Goal: Navigation & Orientation: Find specific page/section

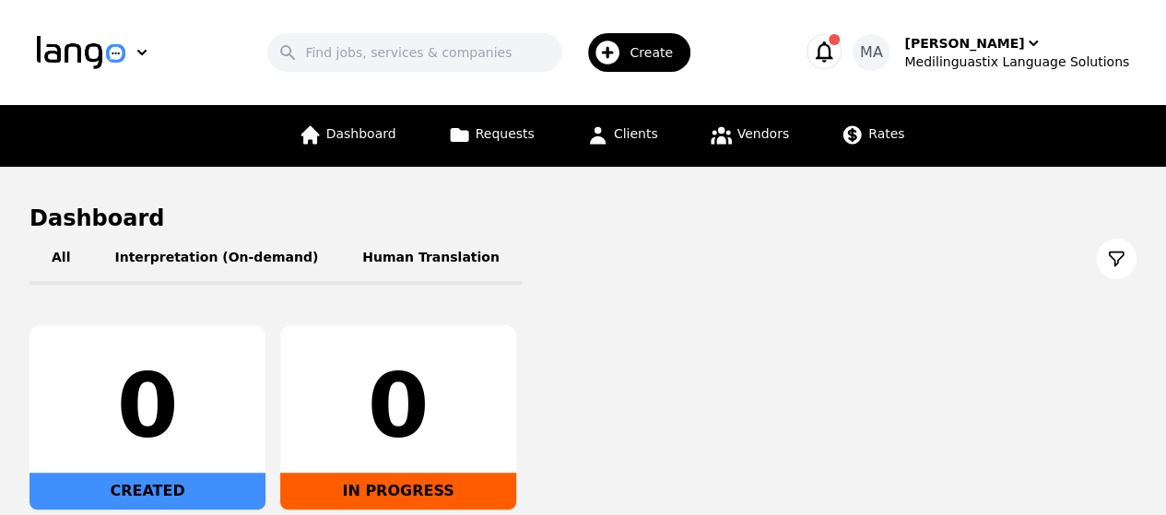
click at [837, 53] on icon "button" at bounding box center [824, 52] width 26 height 26
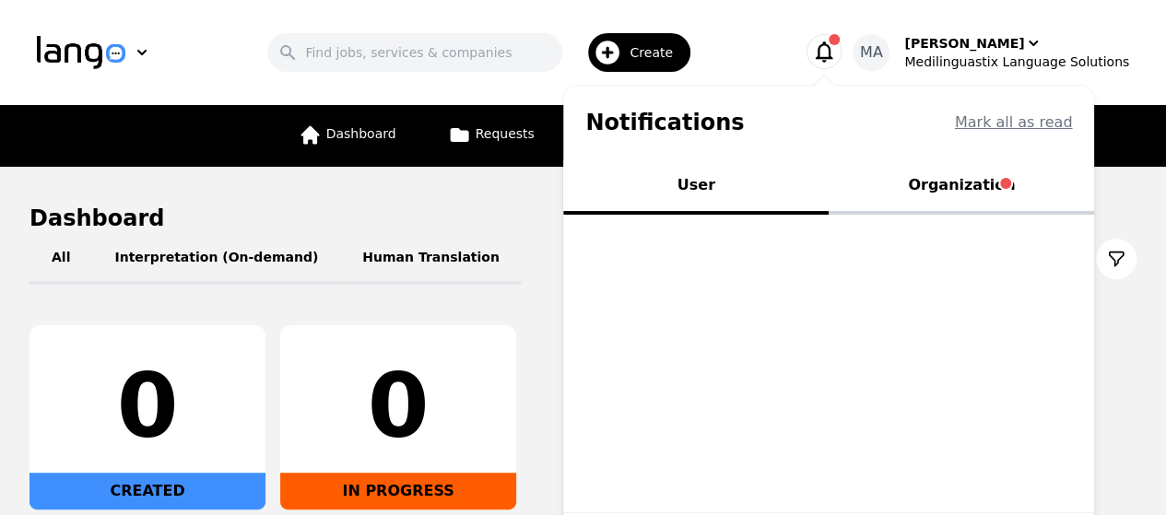
click at [1002, 179] on button "Organization" at bounding box center [961, 186] width 265 height 55
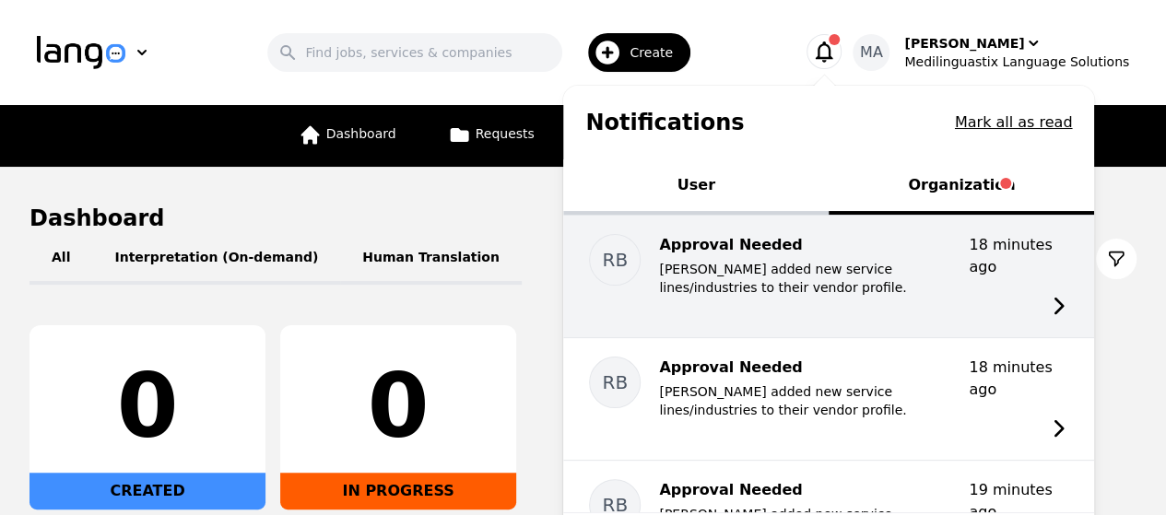
click at [976, 261] on div "RB Approval Needed [PERSON_NAME] added new service lines/industries to their ve…" at bounding box center [828, 277] width 531 height 122
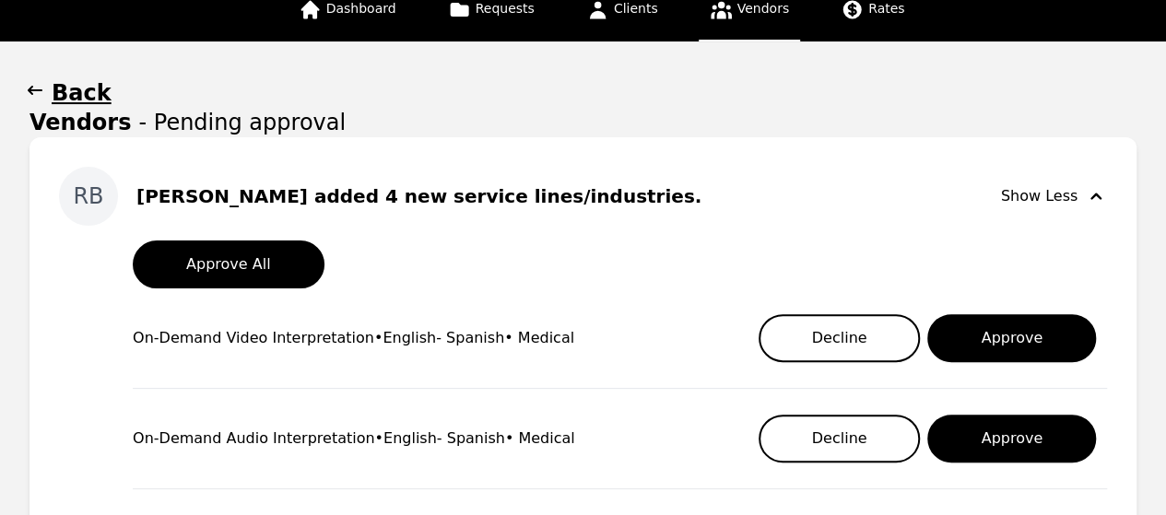
scroll to position [116, 0]
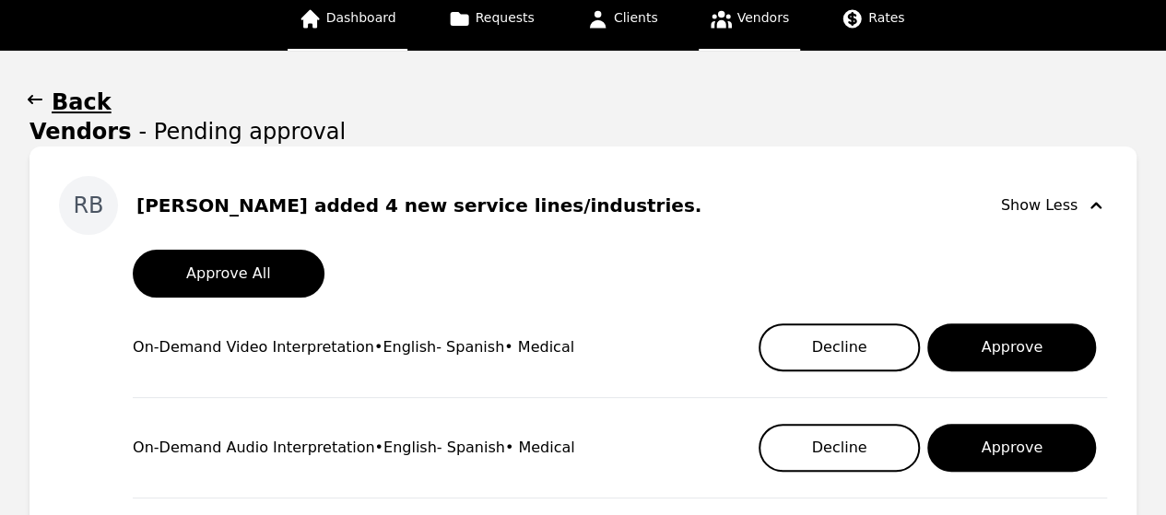
click at [365, 18] on span "Dashboard" at bounding box center [361, 17] width 70 height 15
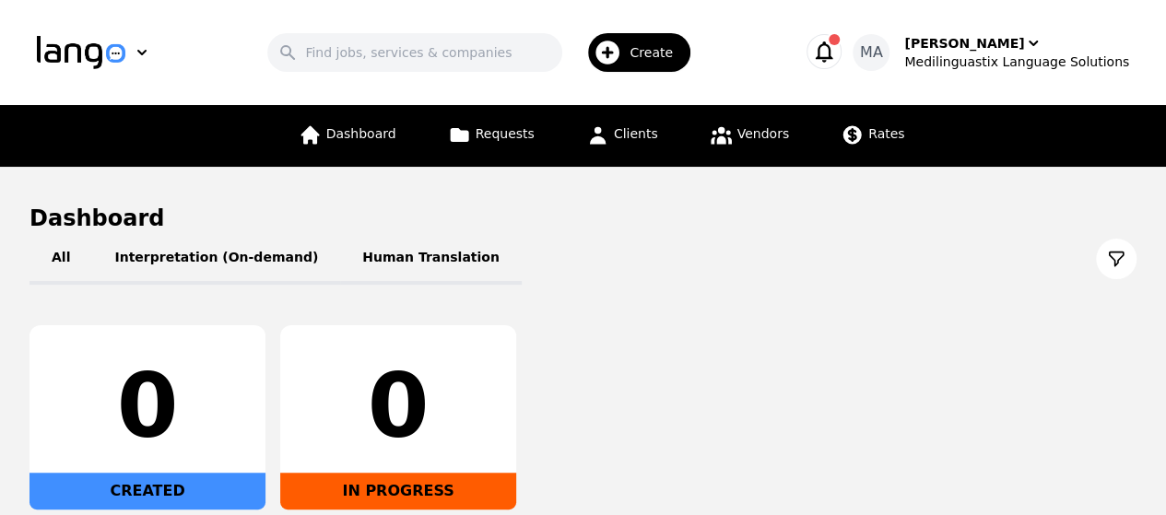
click at [837, 43] on icon "button" at bounding box center [824, 52] width 26 height 26
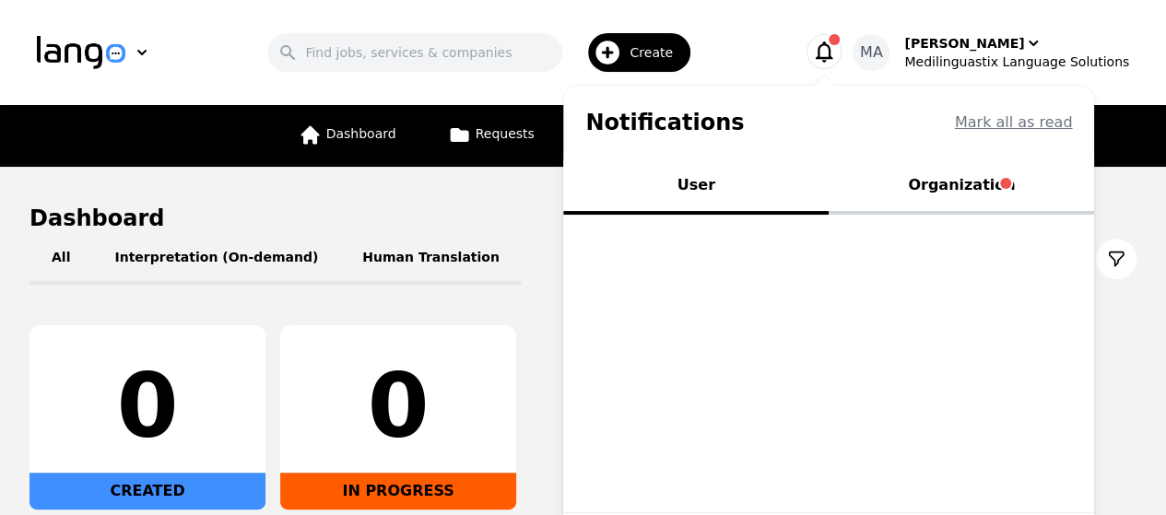
click at [979, 189] on button "Organization" at bounding box center [961, 186] width 265 height 55
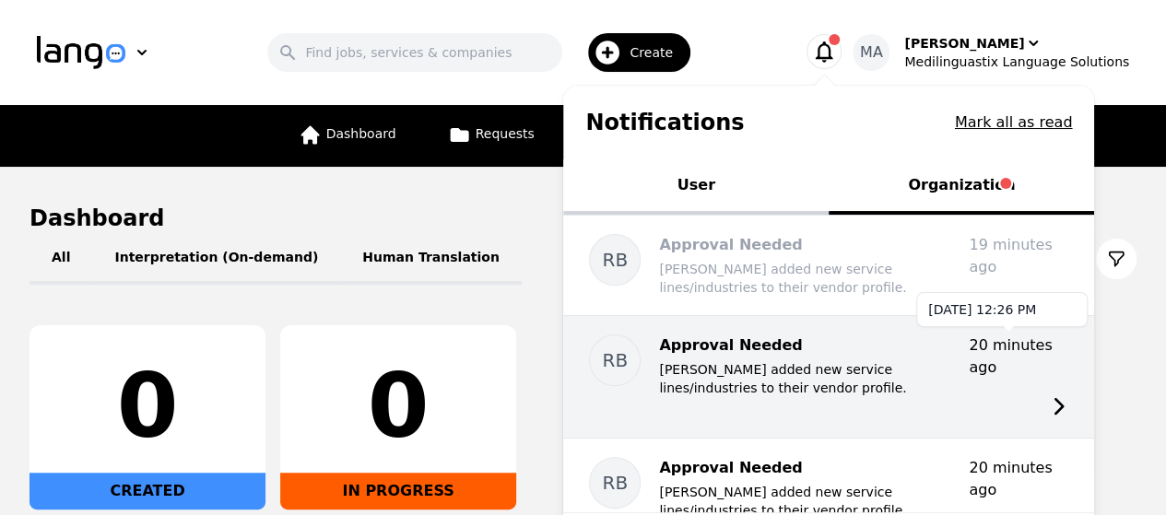
click at [1005, 350] on time "20 minutes ago" at bounding box center [1010, 356] width 83 height 40
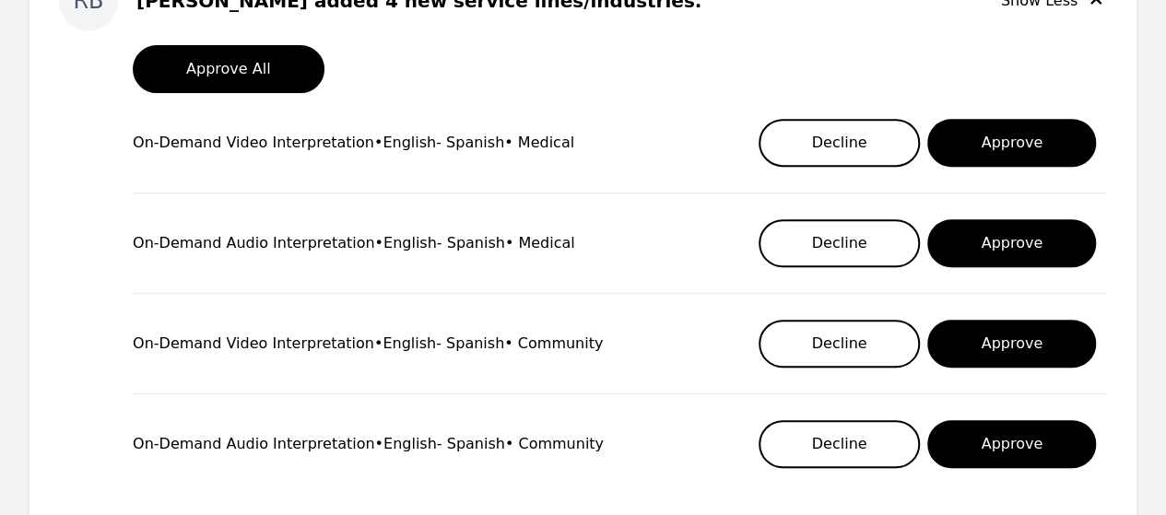
scroll to position [334, 0]
